Goal: Task Accomplishment & Management: Manage account settings

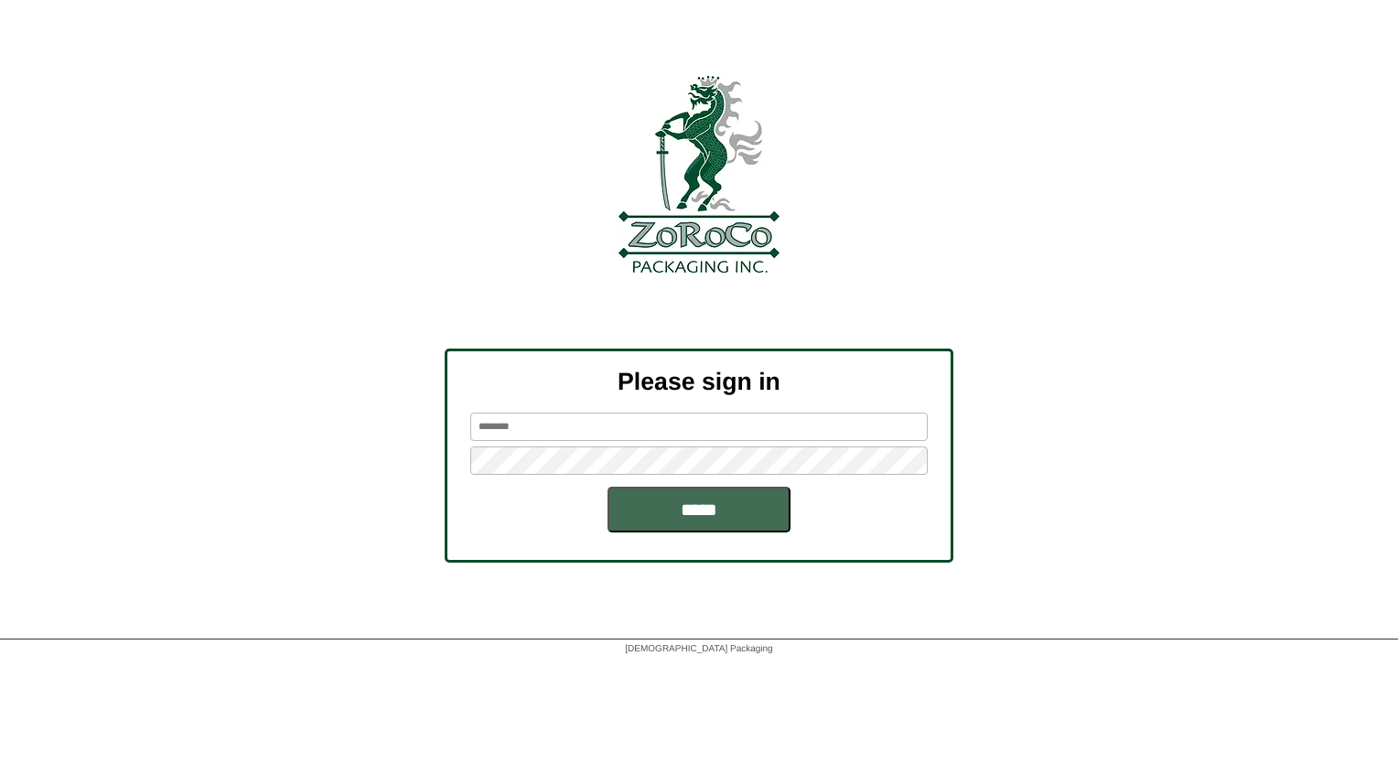
type input "********"
click at [645, 495] on input "*****" at bounding box center [699, 510] width 183 height 46
type input "********"
click at [647, 514] on input "*****" at bounding box center [699, 510] width 183 height 46
